Goal: Find contact information: Find contact information

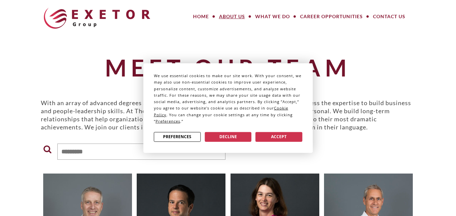
click at [235, 143] on div "Preferences Decline Accept" at bounding box center [228, 137] width 148 height 14
click at [234, 139] on button "Decline" at bounding box center [227, 137] width 47 height 10
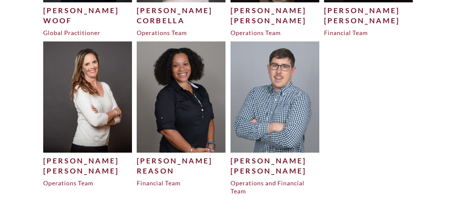
scroll to position [2241, 0]
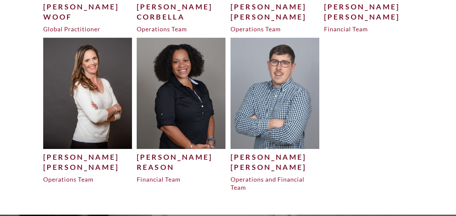
click at [144, 158] on div "[PERSON_NAME]" at bounding box center [181, 157] width 89 height 10
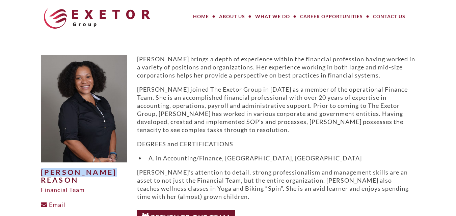
drag, startPoint x: 38, startPoint y: 174, endPoint x: 124, endPoint y: 169, distance: 85.5
click at [124, 169] on div "Alicha Reason Financial Team Email" at bounding box center [84, 141] width 96 height 172
copy h1 "[PERSON_NAME] Reason"
click at [139, 39] on div "Alicha Reason Financial Team Email Alicha brings a depth of experience within t…" at bounding box center [228, 141] width 374 height 209
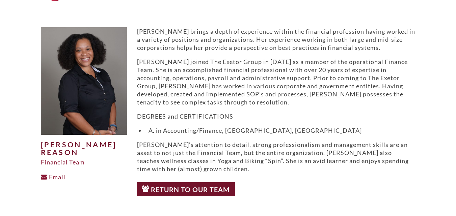
scroll to position [53, 0]
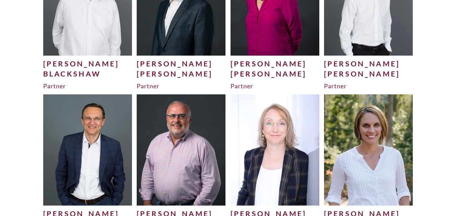
scroll to position [368, 0]
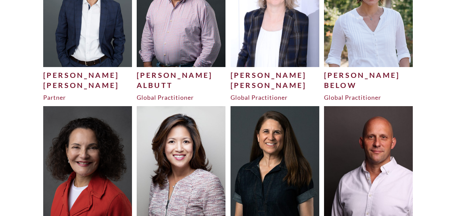
click at [146, 80] on div "[PERSON_NAME]" at bounding box center [181, 75] width 89 height 10
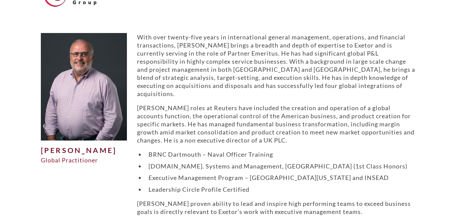
scroll to position [23, 0]
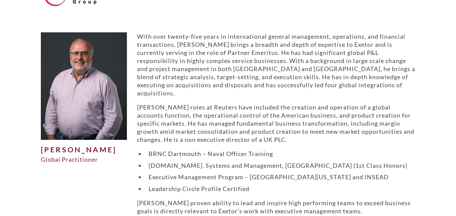
drag, startPoint x: 107, startPoint y: 160, endPoint x: 31, endPoint y: 154, distance: 76.5
click at [31, 155] on body "MENU MENU Home About Us Meet Our Team How We Work Our Values What We Do Large P…" at bounding box center [228, 161] width 456 height 368
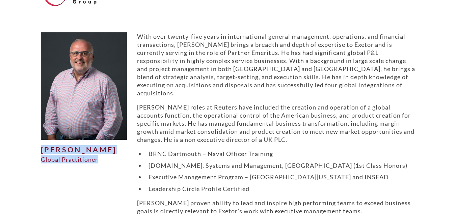
drag, startPoint x: 38, startPoint y: 148, endPoint x: 111, endPoint y: 162, distance: 74.1
click at [111, 162] on div "Graham Albutt Global Practitioner" at bounding box center [84, 137] width 96 height 210
copy div "Graham Albutt Global Practitioner"
